Goal: Task Accomplishment & Management: Complete application form

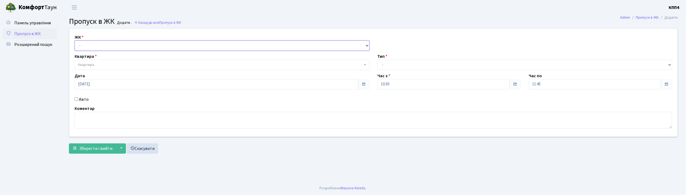
click at [87, 45] on select "- КТ, вул. Регенераторна, 4 КТ2, просп. Соборності, 17 КТ3, вул. Березнева, 16 …" at bounding box center [222, 46] width 295 height 10
click at [151, 151] on link "Скасувати" at bounding box center [142, 149] width 31 height 10
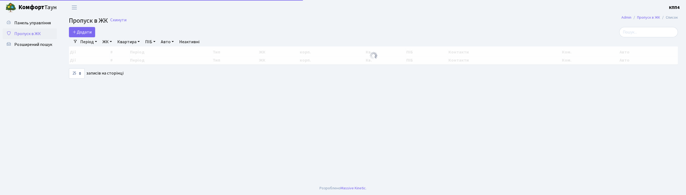
select select "25"
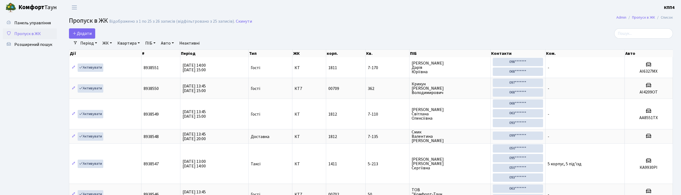
select select "25"
click at [81, 34] on span "Додати" at bounding box center [81, 34] width 19 height 6
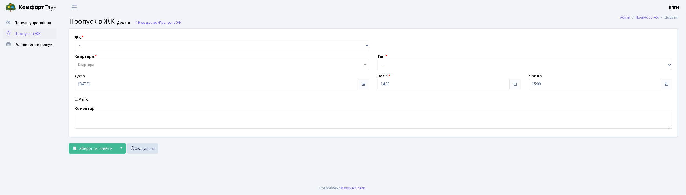
click at [76, 100] on input "Авто" at bounding box center [77, 99] width 4 height 4
checkbox input "true"
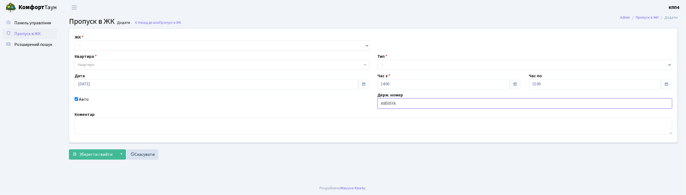
type input "АІ8505YA"
click at [88, 46] on select "- КТ, вул. Регенераторна, 4 КТ2, просп. Соборності, 17 КТ3, вул. Березнева, 16 …" at bounding box center [222, 46] width 295 height 10
select select "303"
click at [75, 41] on select "- КТ, вул. Регенераторна, 4 КТ2, просп. Соборності, 17 КТ3, вул. Березнева, 16 …" at bounding box center [222, 46] width 295 height 10
select select
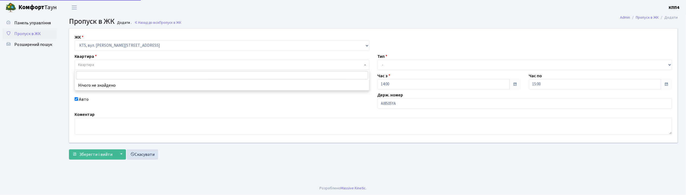
click at [88, 67] on span "Квартира" at bounding box center [86, 64] width 16 height 5
type input "14-110"
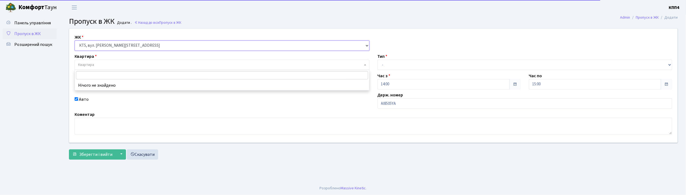
click at [103, 45] on select "- КТ, вул. Регенераторна, 4 КТ2, просп. Соборності, 17 КТ3, вул. Березнева, 16 …" at bounding box center [222, 46] width 295 height 10
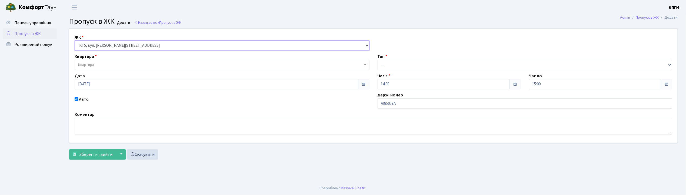
select select "271"
click at [75, 41] on select "- КТ, вул. Регенераторна, 4 КТ2, просп. Соборності, 17 КТ3, вул. Березнева, 16 …" at bounding box center [222, 46] width 295 height 10
select select
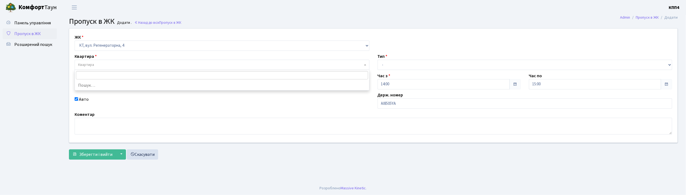
click at [105, 61] on span "Квартира" at bounding box center [222, 65] width 295 height 10
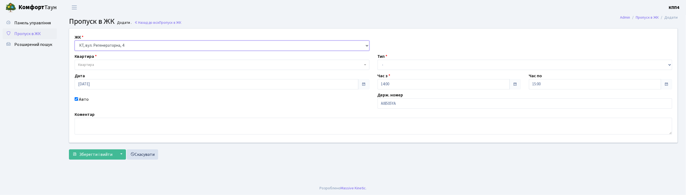
click at [101, 46] on select "- КТ, вул. Регенераторна, 4 КТ2, просп. [STREET_ADDRESS] [STREET_ADDRESS] [PERS…" at bounding box center [222, 46] width 295 height 10
select select "305"
click at [75, 41] on select "- КТ, вул. Регенераторна, 4 КТ2, просп. [STREET_ADDRESS] [STREET_ADDRESS] [PERS…" at bounding box center [222, 46] width 295 height 10
select select
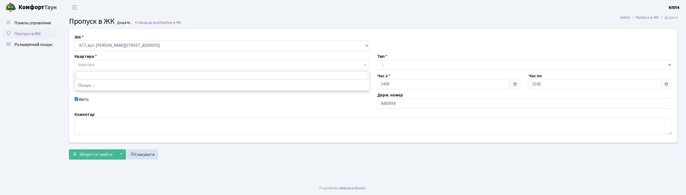
click at [89, 65] on span "Квартира" at bounding box center [86, 64] width 16 height 5
type input "14-110"
click at [90, 45] on select "- КТ, вул. Регенераторна, 4 КТ2, просп. [STREET_ADDRESS] [STREET_ADDRESS] [PERS…" at bounding box center [222, 46] width 295 height 10
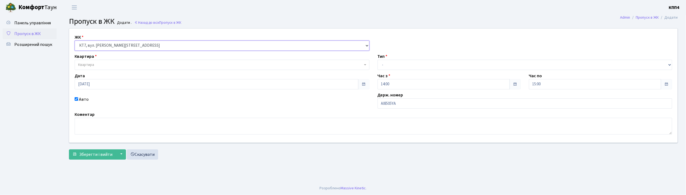
select select "271"
click at [75, 41] on select "- КТ, вул. Регенераторна, 4 КТ2, просп. [STREET_ADDRESS] [STREET_ADDRESS] [PERS…" at bounding box center [222, 46] width 295 height 10
select select
click at [91, 66] on span "Квартира" at bounding box center [86, 64] width 16 height 5
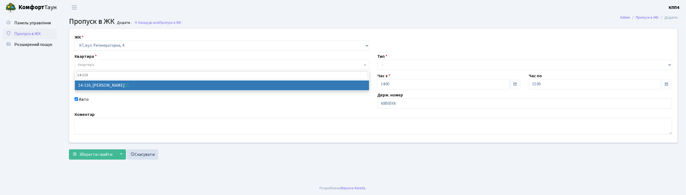
type input "14-110"
select select "7487"
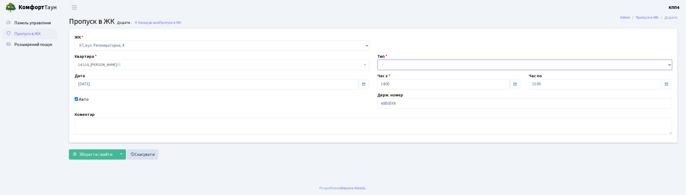
click at [382, 61] on select "- Доставка Таксі Гості Сервіс" at bounding box center [525, 65] width 295 height 10
select select "2"
click at [378, 60] on select "- Доставка Таксі Гості Сервіс" at bounding box center [525, 65] width 295 height 10
click at [89, 157] on span "Зберегти і вийти" at bounding box center [95, 155] width 33 height 6
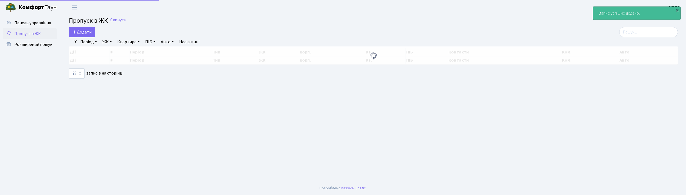
select select "25"
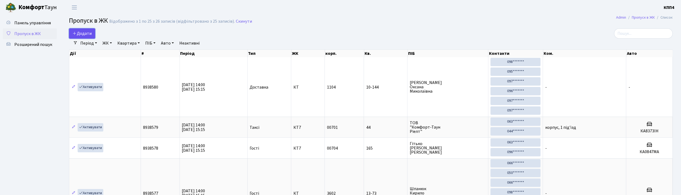
click at [90, 35] on span "Додати" at bounding box center [81, 34] width 19 height 6
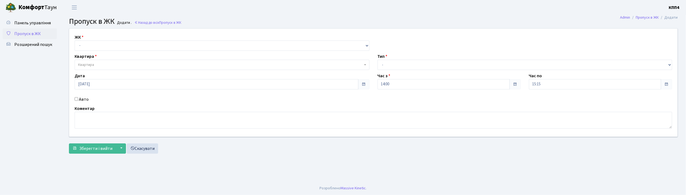
click at [77, 98] on input "Авто" at bounding box center [77, 99] width 4 height 4
checkbox input "true"
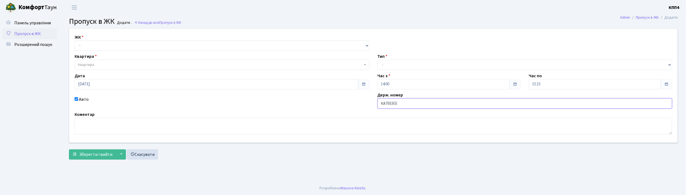
type input "КА7933ЕЕ"
click at [91, 45] on select "- КТ, вул. Регенераторна, 4 КТ2, просп. Соборності, 17 КТ3, вул. Березнева, 16 …" at bounding box center [222, 46] width 295 height 10
select select "271"
click at [75, 41] on select "- КТ, вул. Регенераторна, 4 КТ2, просп. [STREET_ADDRESS] [STREET_ADDRESS] [PERS…" at bounding box center [222, 46] width 295 height 10
select select
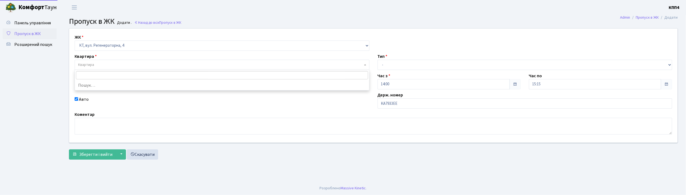
click at [85, 64] on span "Квартира" at bounding box center [86, 64] width 16 height 5
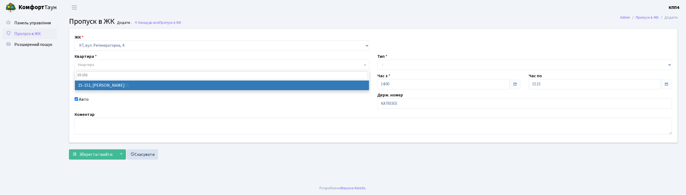
type input "15-151"
select select "8926"
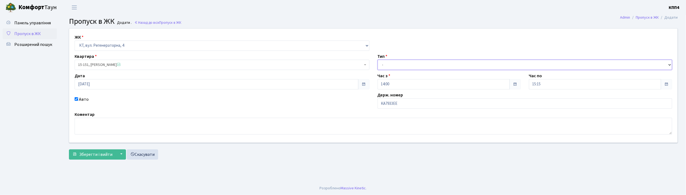
click at [397, 63] on select "- Доставка Таксі Гості Сервіс" at bounding box center [525, 65] width 295 height 10
select select "2"
click at [378, 60] on select "- Доставка Таксі Гості Сервіс" at bounding box center [525, 65] width 295 height 10
click at [102, 157] on span "Зберегти і вийти" at bounding box center [95, 155] width 33 height 6
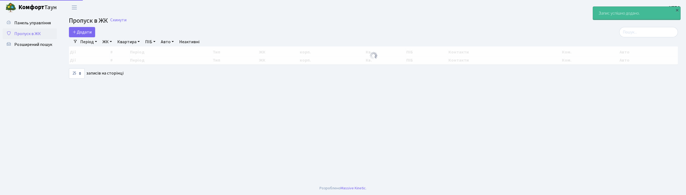
select select "25"
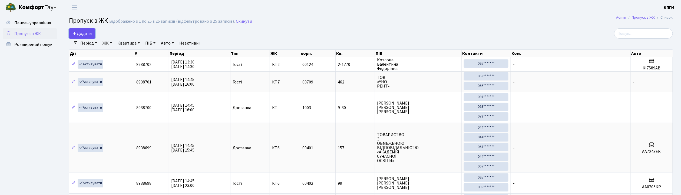
click at [92, 35] on link "Додати" at bounding box center [82, 33] width 26 height 10
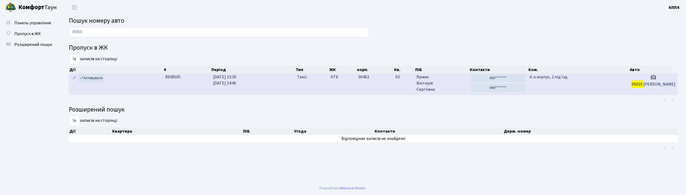
type input "05010"
click at [626, 84] on td "6-а корпус, 2 під'їзд" at bounding box center [578, 84] width 101 height 21
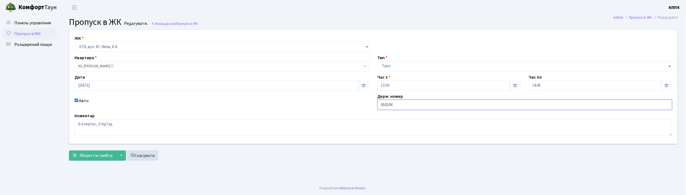
click at [396, 104] on input "05010К" at bounding box center [525, 105] width 295 height 10
type input "05010КІ"
click at [99, 155] on span "Зберегти і вийти" at bounding box center [95, 156] width 33 height 6
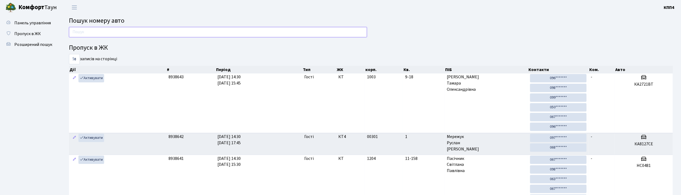
click at [107, 34] on input "text" at bounding box center [218, 32] width 298 height 10
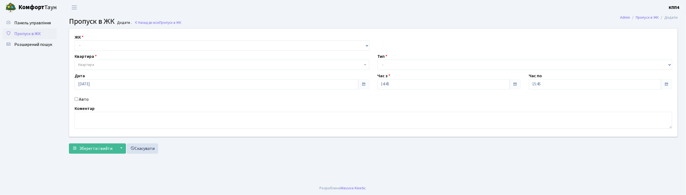
click at [77, 99] on input "Авто" at bounding box center [77, 99] width 4 height 4
checkbox input "true"
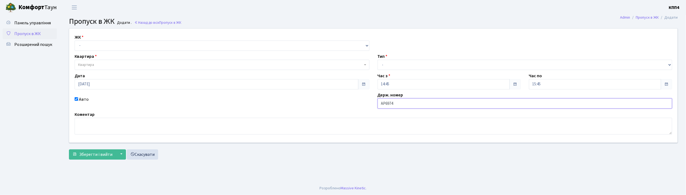
type input "АР6974ІС"
click at [116, 42] on select "- КТ, вул. Регенераторна, 4 КТ2, просп. [STREET_ADDRESS] [STREET_ADDRESS] [PERS…" at bounding box center [222, 46] width 295 height 10
select select "271"
click at [75, 41] on select "- КТ, вул. Регенераторна, 4 КТ2, просп. [STREET_ADDRESS] [STREET_ADDRESS] [PERS…" at bounding box center [222, 46] width 295 height 10
select select
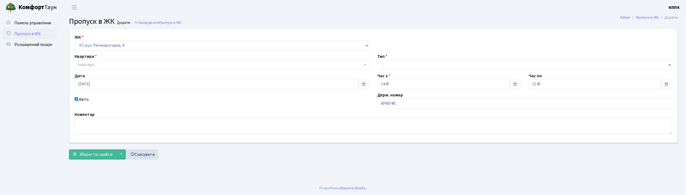
click at [115, 65] on span "Квартира" at bounding box center [220, 64] width 285 height 5
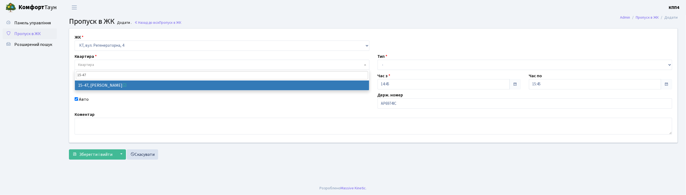
type input "15-47"
select select "8822"
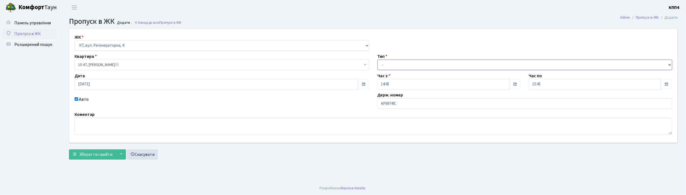
click at [392, 62] on select "- Доставка Таксі Гості Сервіс" at bounding box center [525, 65] width 295 height 10
select select "2"
click at [378, 60] on select "- Доставка Таксі Гості Сервіс" at bounding box center [525, 65] width 295 height 10
click at [106, 153] on span "Зберегти і вийти" at bounding box center [95, 155] width 33 height 6
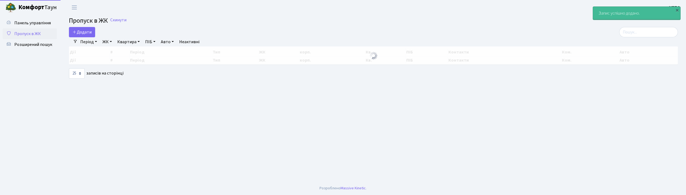
select select "25"
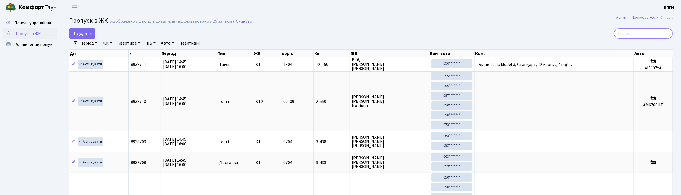
click at [643, 35] on input "search" at bounding box center [643, 33] width 59 height 10
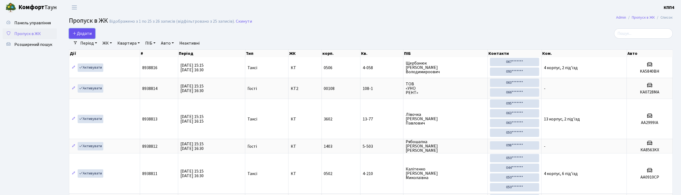
click at [87, 36] on span "Додати" at bounding box center [81, 34] width 19 height 6
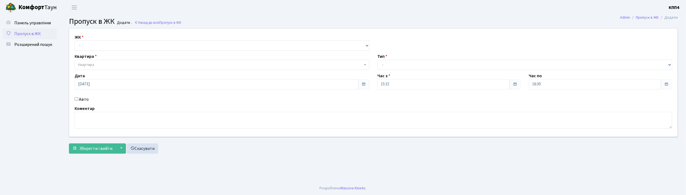
click at [76, 100] on input "Авто" at bounding box center [77, 99] width 4 height 4
checkbox input "true"
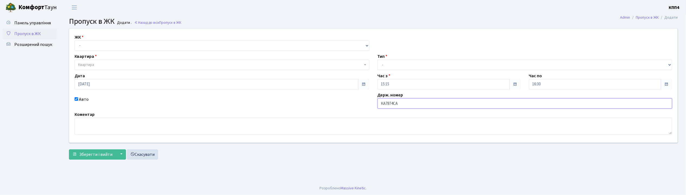
type input "КА7874СА"
click at [97, 46] on select "- КТ, вул. Регенераторна, 4 КТ2, просп. [STREET_ADDRESS] [STREET_ADDRESS] [PERS…" at bounding box center [222, 46] width 295 height 10
select select "271"
click at [75, 41] on select "- КТ, вул. Регенераторна, 4 КТ2, просп. [STREET_ADDRESS] [STREET_ADDRESS] [PERS…" at bounding box center [222, 46] width 295 height 10
select select
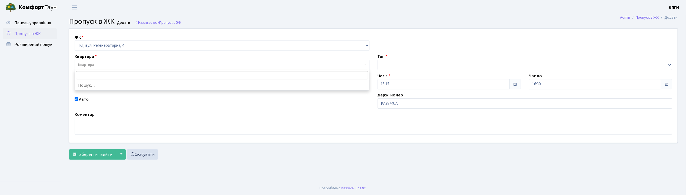
click at [97, 63] on span "Квартира" at bounding box center [220, 64] width 285 height 5
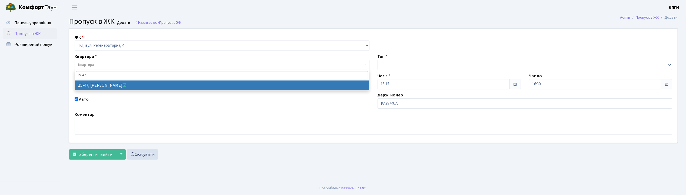
type input "15-47"
select select "8822"
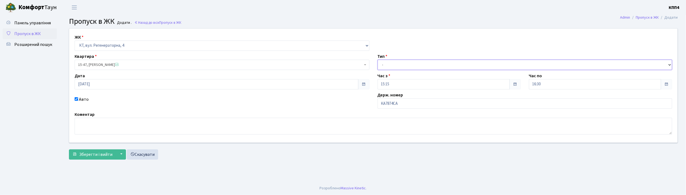
click at [389, 64] on select "- Доставка Таксі Гості Сервіс" at bounding box center [525, 65] width 295 height 10
select select "2"
click at [378, 60] on select "- Доставка Таксі Гості Сервіс" at bounding box center [525, 65] width 295 height 10
click at [92, 158] on button "Зберегти і вийти" at bounding box center [92, 155] width 47 height 10
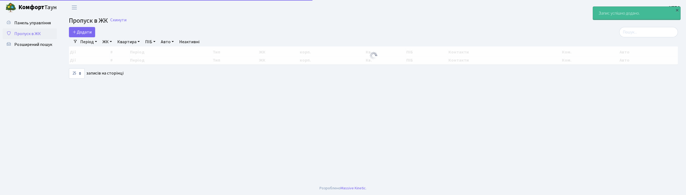
select select "25"
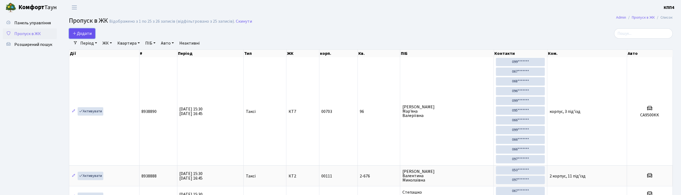
click at [84, 30] on link "Додати" at bounding box center [82, 33] width 26 height 10
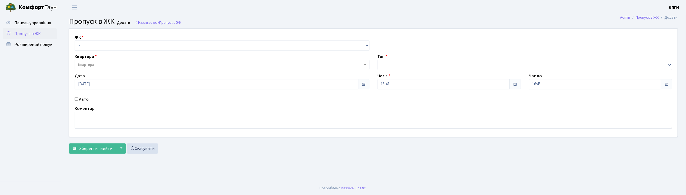
click at [76, 99] on input "Авто" at bounding box center [77, 99] width 4 height 4
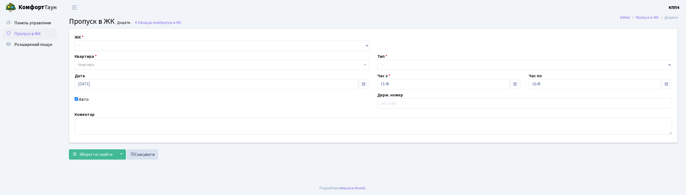
click at [76, 99] on input "Авто" at bounding box center [77, 99] width 4 height 4
checkbox input "false"
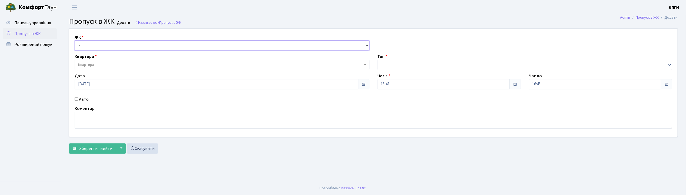
click at [91, 45] on select "- КТ, вул. Регенераторна, 4 КТ2, просп. [STREET_ADDRESS] [STREET_ADDRESS] [PERS…" at bounding box center [222, 46] width 295 height 10
select select "271"
click at [75, 41] on select "- КТ, вул. Регенераторна, 4 КТ2, просп. Соборності, 17 КТ3, вул. Березнева, 16 …" at bounding box center [222, 46] width 295 height 10
select select
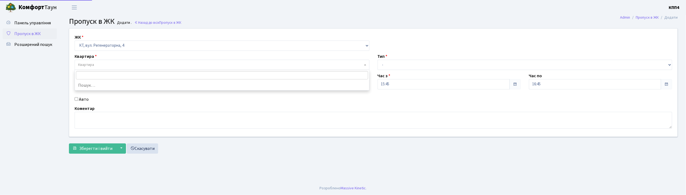
click at [96, 65] on span "Квартира" at bounding box center [220, 64] width 285 height 5
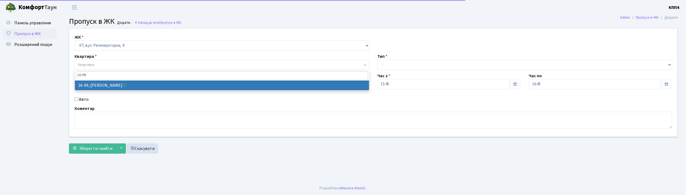
type input "16-99"
select select "8660"
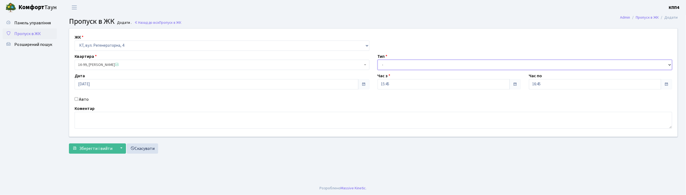
click at [388, 65] on select "- Доставка Таксі Гості Сервіс" at bounding box center [525, 65] width 295 height 10
select select "1"
click at [378, 60] on select "- Доставка Таксі Гості Сервіс" at bounding box center [525, 65] width 295 height 10
click at [94, 147] on span "Зберегти і вийти" at bounding box center [95, 149] width 33 height 6
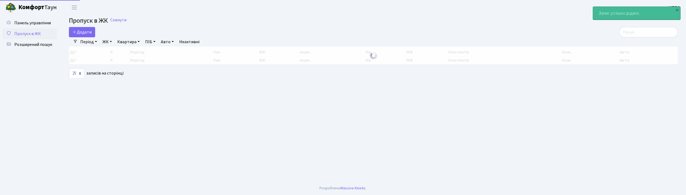
select select "25"
